Goal: Transaction & Acquisition: Purchase product/service

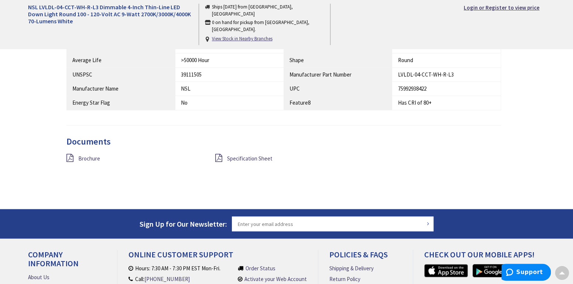
scroll to position [702, 0]
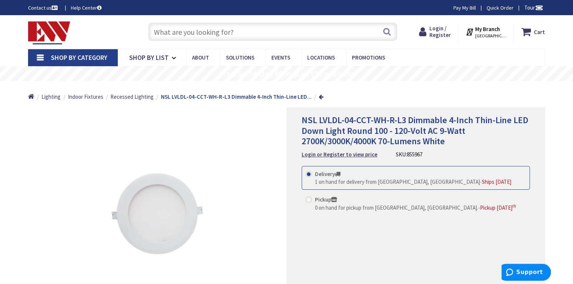
click at [340, 181] on span "1 on hand for delivery from [GEOGRAPHIC_DATA], [GEOGRAPHIC_DATA]" at bounding box center [397, 181] width 165 height 7
click at [312, 176] on input "Delivery 1 on hand for delivery from [GEOGRAPHIC_DATA], [GEOGRAPHIC_DATA] - Shi…" at bounding box center [310, 173] width 5 height 5
click at [338, 154] on strong "Login or Register to view price" at bounding box center [340, 154] width 76 height 7
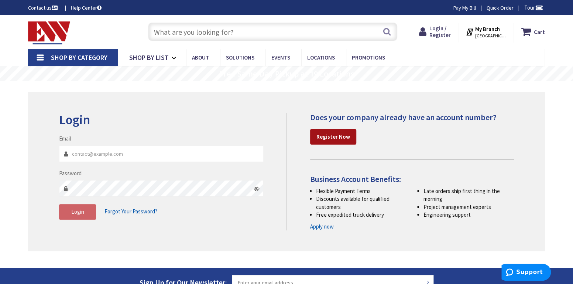
click at [334, 137] on strong "Register Now" at bounding box center [334, 136] width 34 height 7
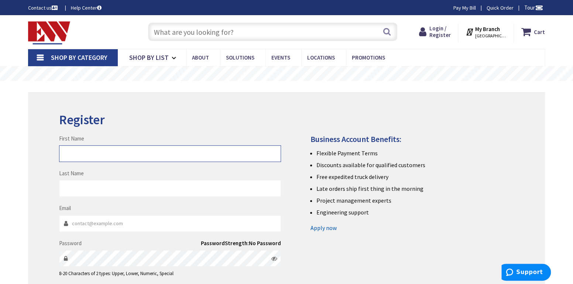
click at [138, 152] on input "First Name" at bounding box center [170, 153] width 222 height 17
type input "Paul"
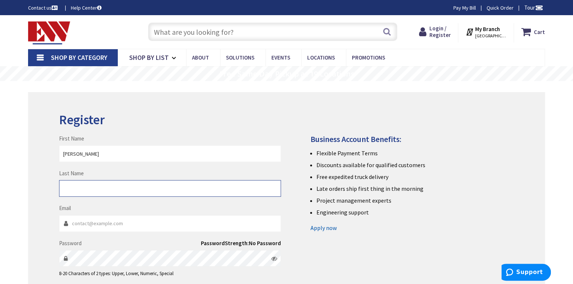
type input "Jolicoeur"
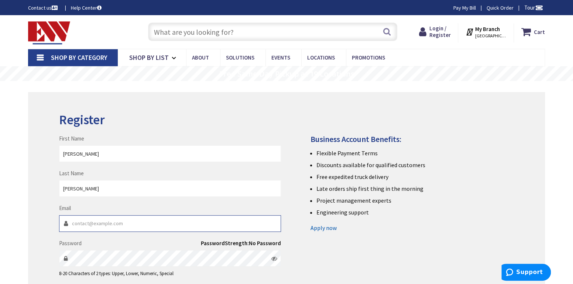
type input "pjolicoeur0319@gmail.com"
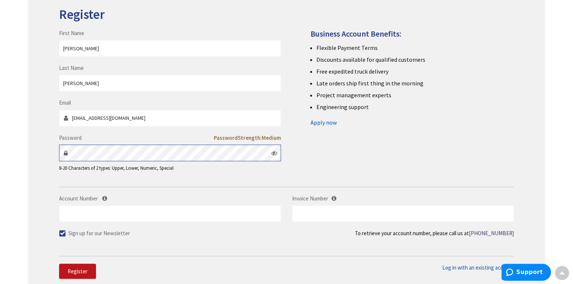
scroll to position [148, 0]
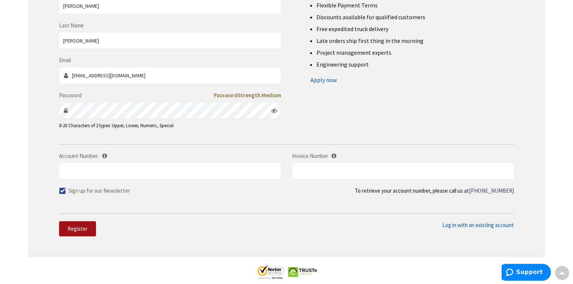
click at [90, 232] on button "Register" at bounding box center [77, 229] width 37 height 16
